Goal: Information Seeking & Learning: Learn about a topic

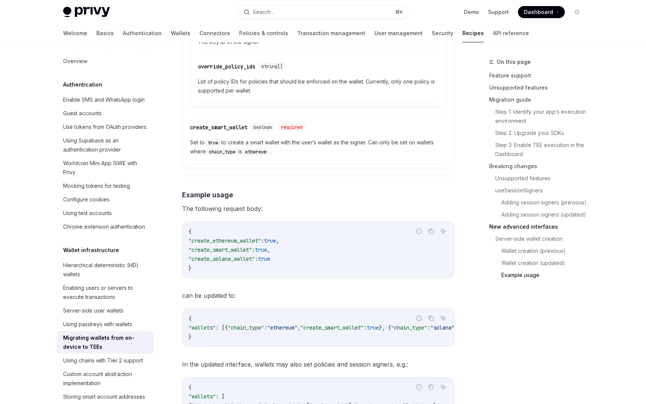
scroll to position [2561, 0]
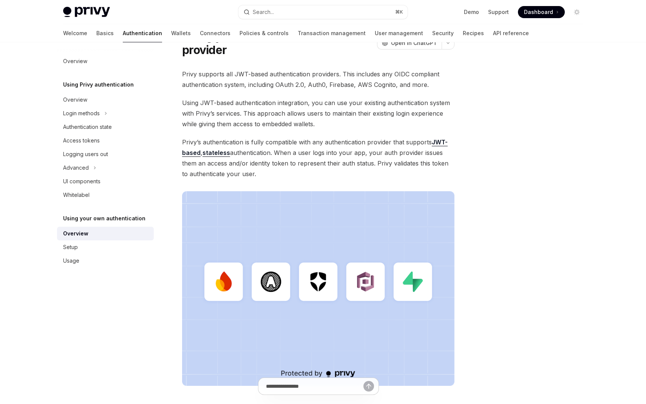
scroll to position [35, 0]
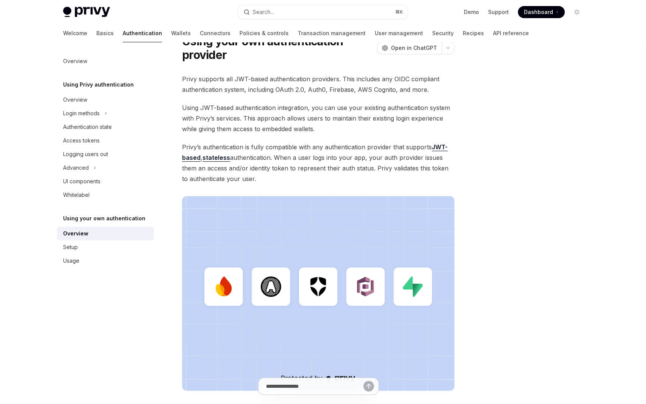
click at [223, 291] on img at bounding box center [318, 293] width 272 height 194
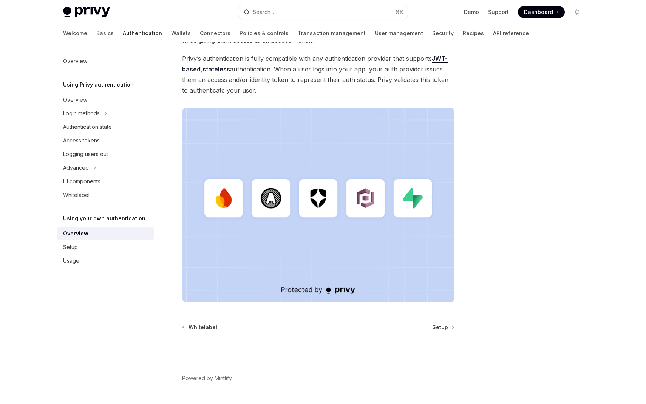
scroll to position [125, 0]
click at [297, 33] on link "Transaction management" at bounding box center [331, 33] width 68 height 18
type textarea "*"
